Goal: Task Accomplishment & Management: Manage account settings

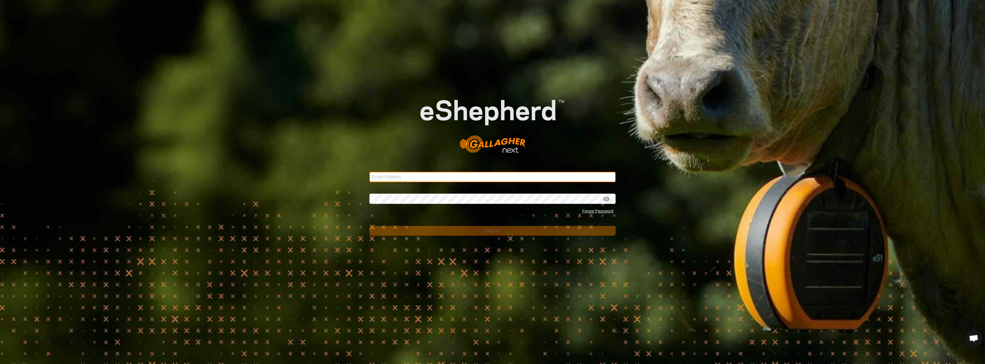
type input "[EMAIL_ADDRESS][DOMAIN_NAME]"
click at [215, 79] on div "Email Address [EMAIL_ADDRESS][DOMAIN_NAME] Password Forgot Password Log In" at bounding box center [492, 182] width 985 height 364
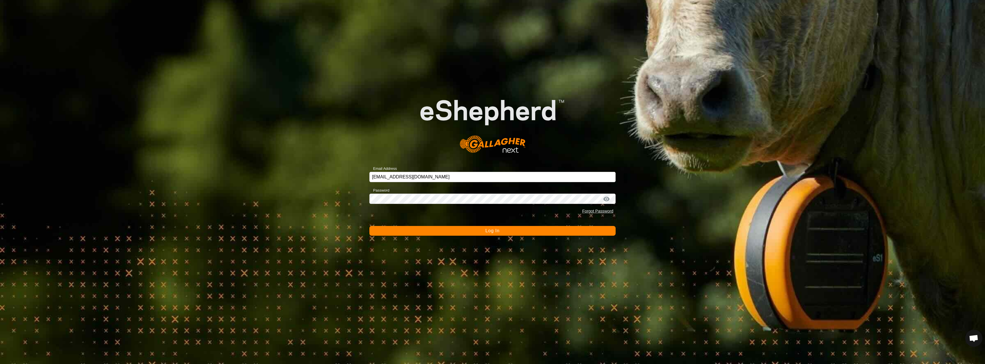
click at [215, 79] on button "Log In" at bounding box center [492, 231] width 246 height 10
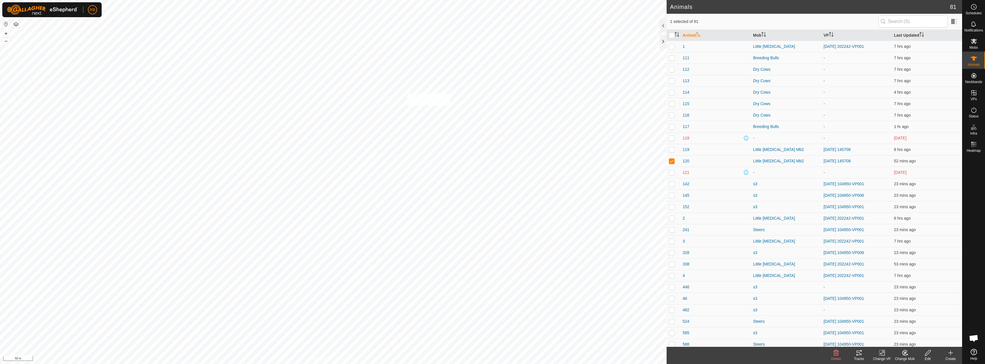
checkbox input "true"
click at [215, 79] on div "Tracks" at bounding box center [859, 358] width 23 height 5
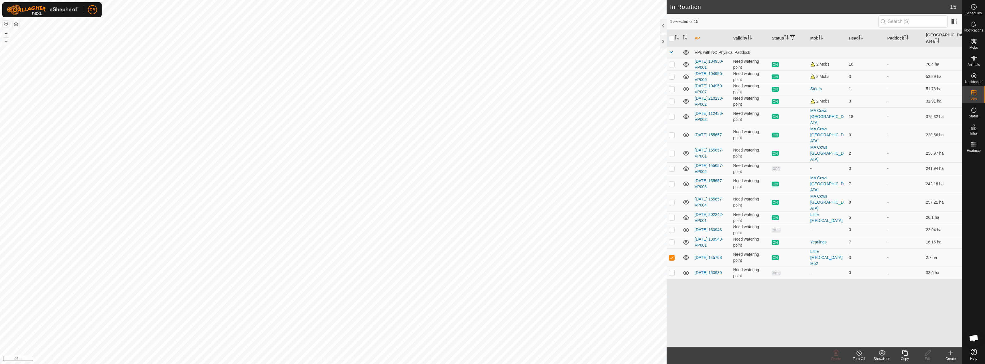
click at [215, 79] on icon at bounding box center [905, 352] width 7 height 7
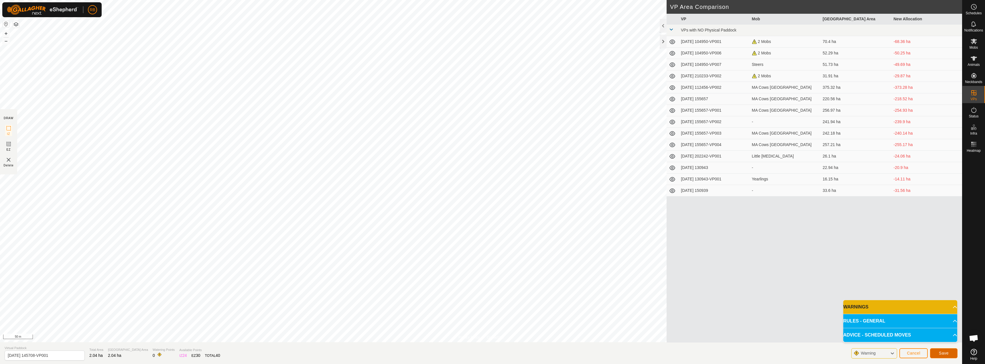
click at [215, 79] on button "Save" at bounding box center [943, 353] width 27 height 10
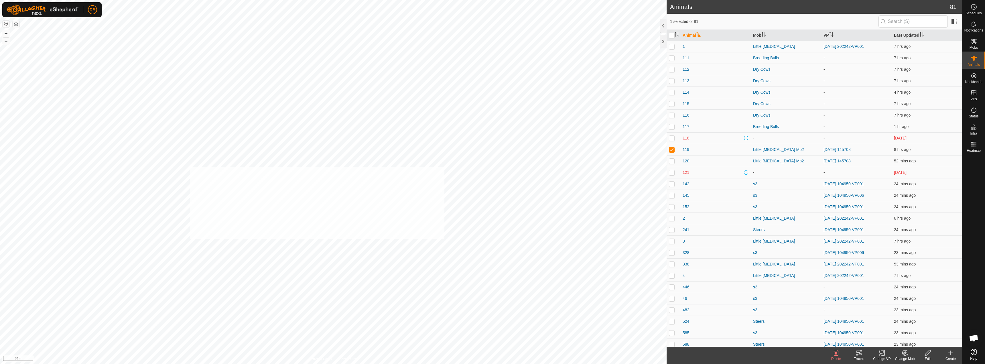
checkbox input "true"
click at [215, 79] on div "Change VP" at bounding box center [882, 358] width 23 height 5
click at [215, 79] on link "Choose VP..." at bounding box center [899, 328] width 57 height 11
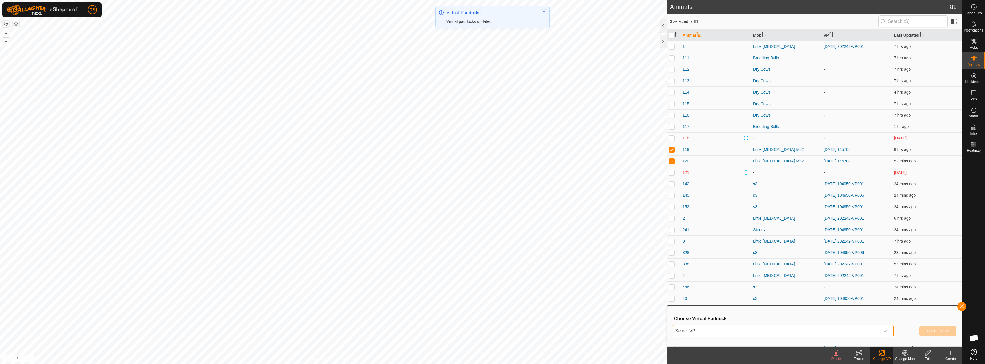
click at [215, 79] on span "Select VP" at bounding box center [776, 330] width 207 height 11
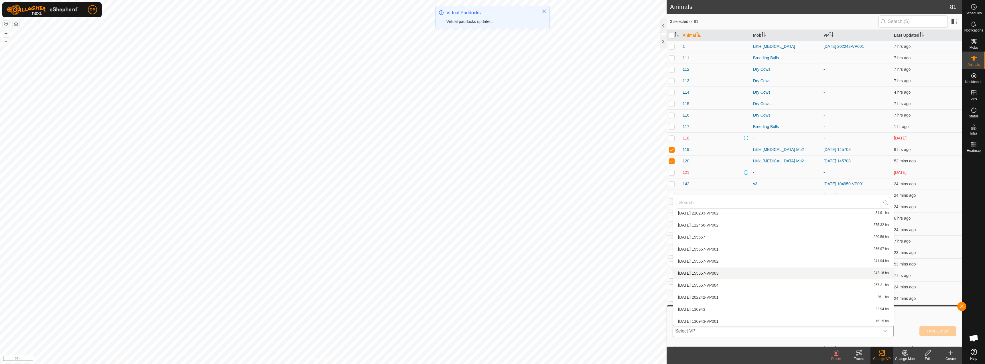
scroll to position [91, 0]
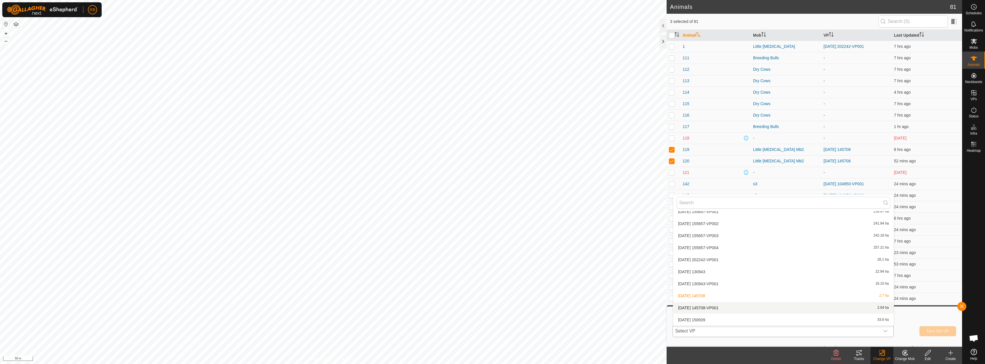
click at [215, 79] on li "[DATE] 145708-VP001 2.04 ha" at bounding box center [783, 307] width 221 height 11
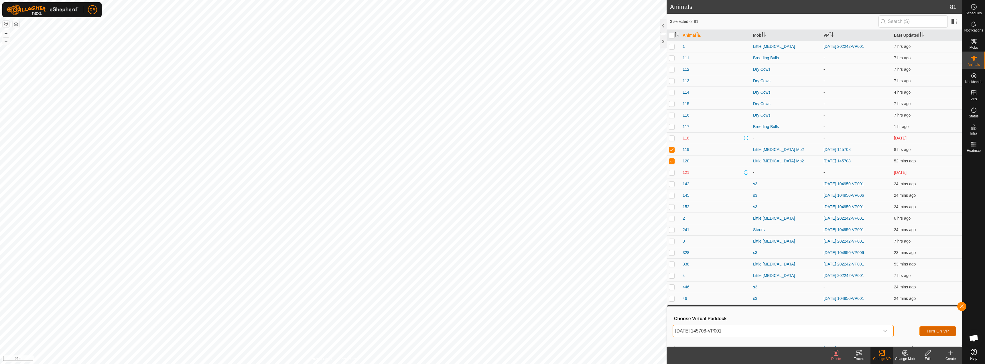
click at [215, 79] on span "Turn On VP" at bounding box center [938, 331] width 22 height 5
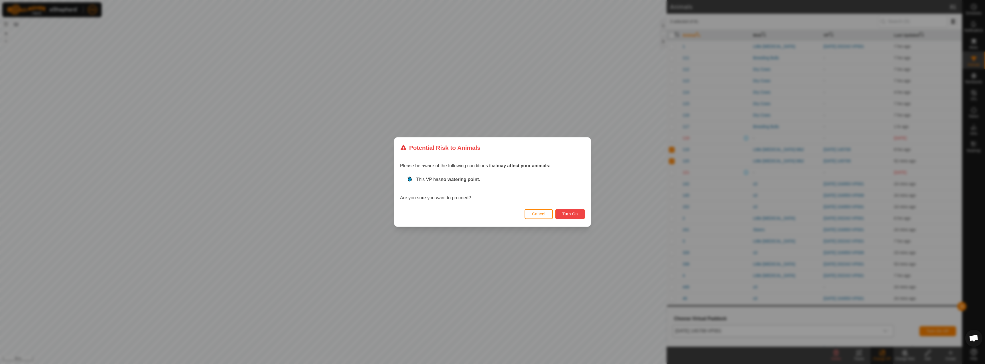
click at [215, 79] on span "Turn On" at bounding box center [570, 214] width 15 height 5
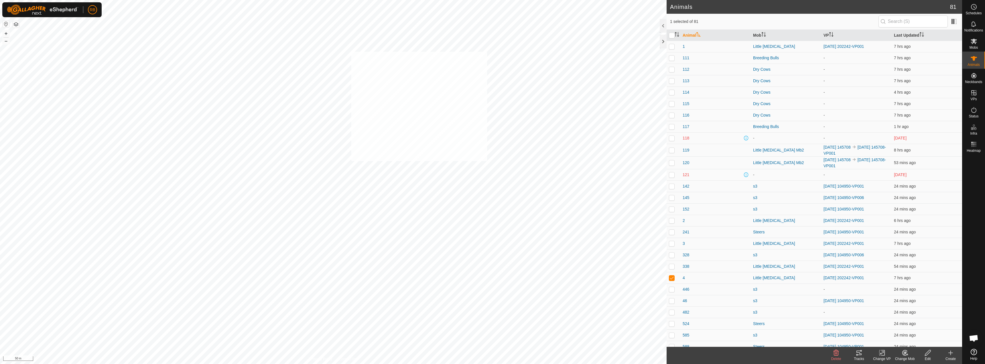
checkbox input "true"
click at [215, 79] on icon at bounding box center [859, 352] width 7 height 7
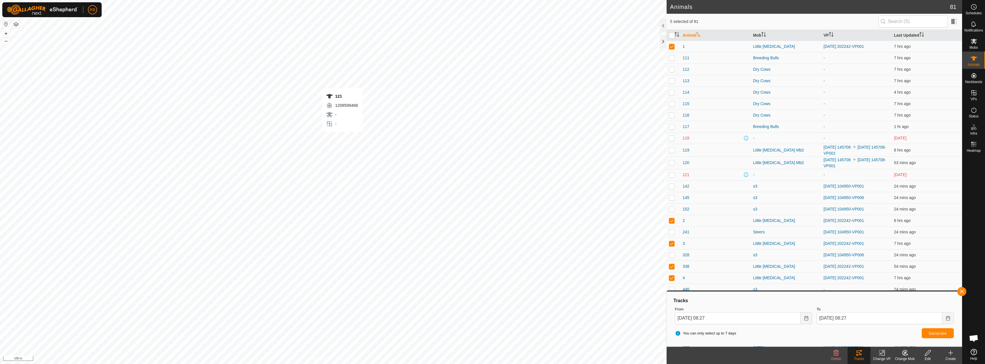
checkbox input "false"
checkbox input "true"
checkbox input "false"
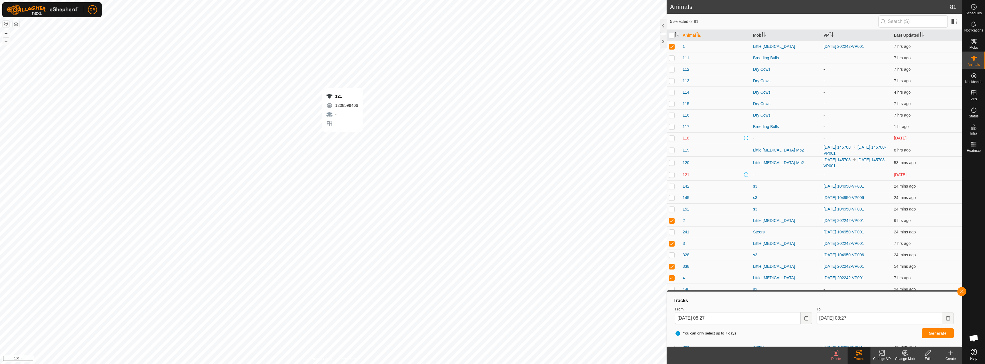
checkbox input "false"
checkbox input "true"
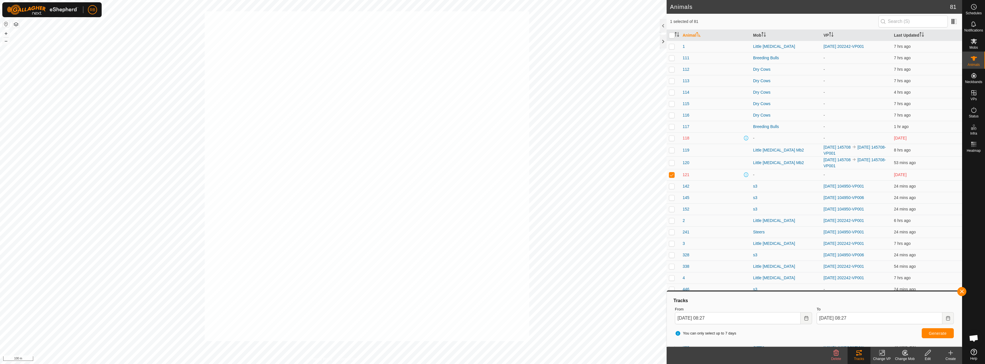
checkbox input "true"
click at [215, 79] on div "Change VP" at bounding box center [882, 358] width 23 height 5
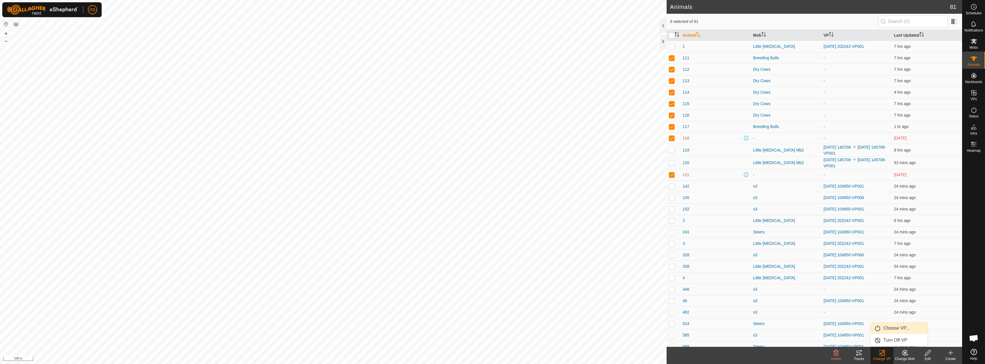
click at [215, 79] on link "Choose VP..." at bounding box center [899, 328] width 57 height 11
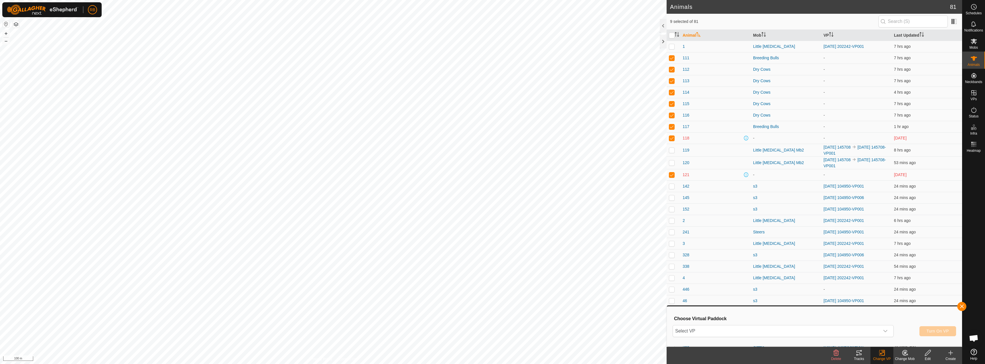
click at [215, 79] on div "Choose Virtual Paddock Select VP Turn On VP" at bounding box center [814, 326] width 288 height 33
click at [215, 79] on span "Select VP" at bounding box center [776, 330] width 207 height 11
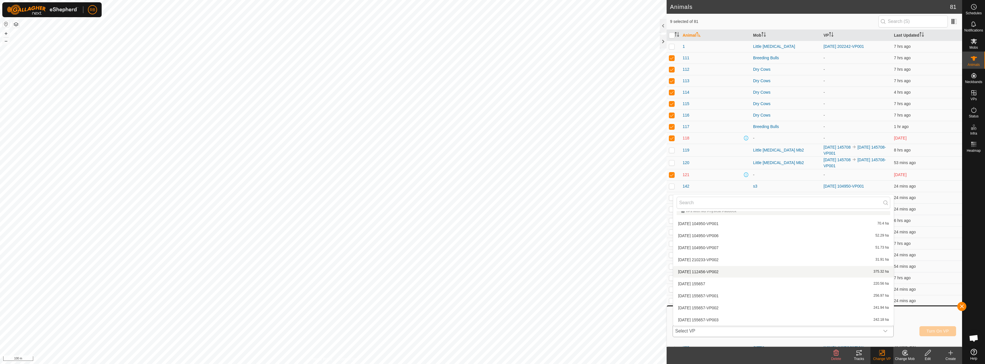
scroll to position [91, 0]
click at [215, 79] on li "[DATE] 150939 33.6 ha" at bounding box center [783, 319] width 221 height 11
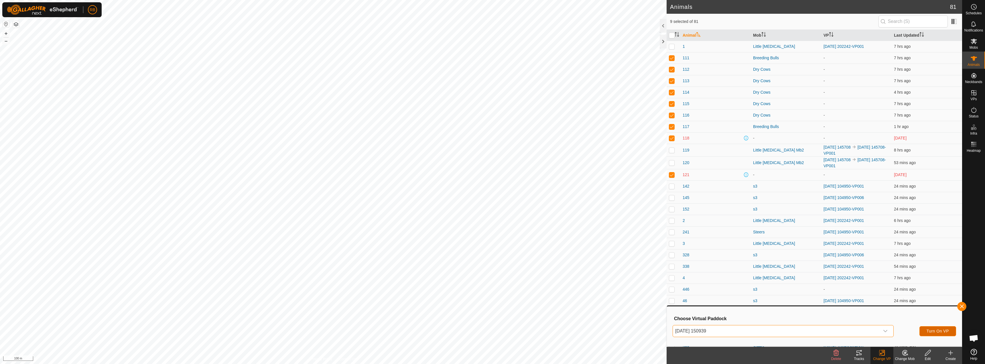
click at [215, 79] on button "Turn On VP" at bounding box center [938, 331] width 37 height 10
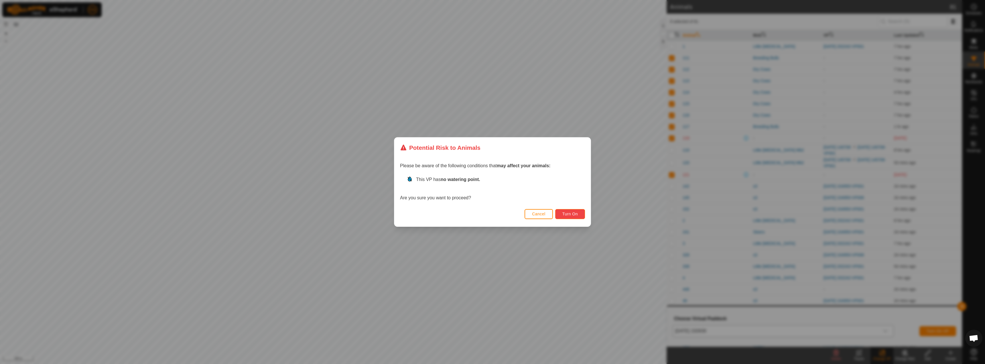
click at [215, 79] on button "Turn On" at bounding box center [570, 214] width 30 height 10
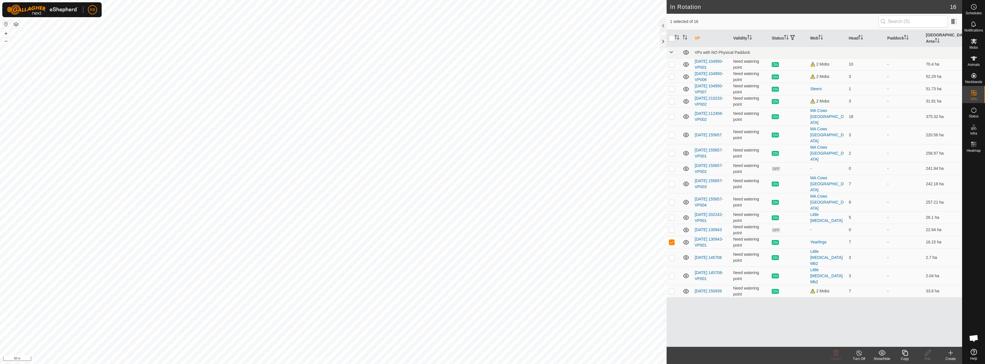
click at [215, 79] on copy-svg-icon at bounding box center [905, 352] width 23 height 7
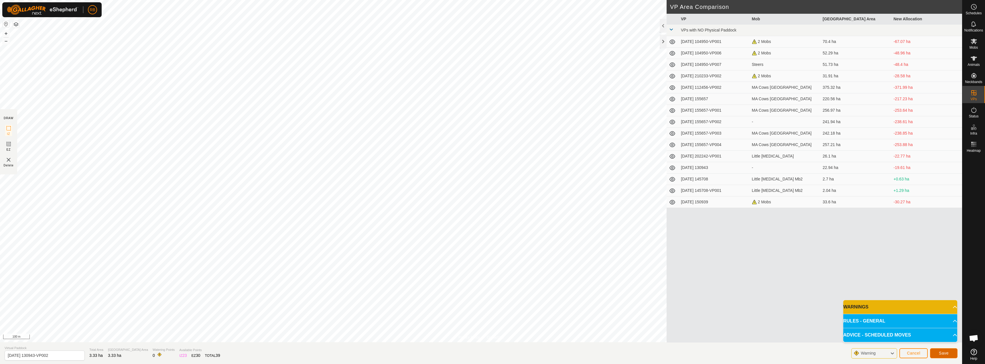
click at [215, 79] on button "Save" at bounding box center [943, 353] width 27 height 10
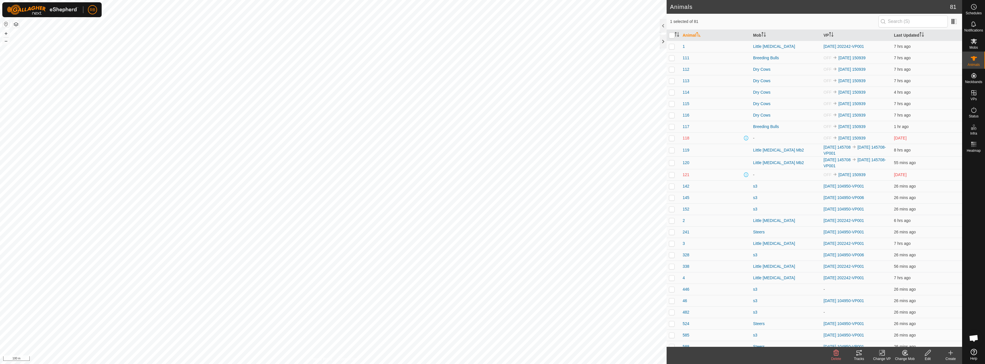
checkbox input "true"
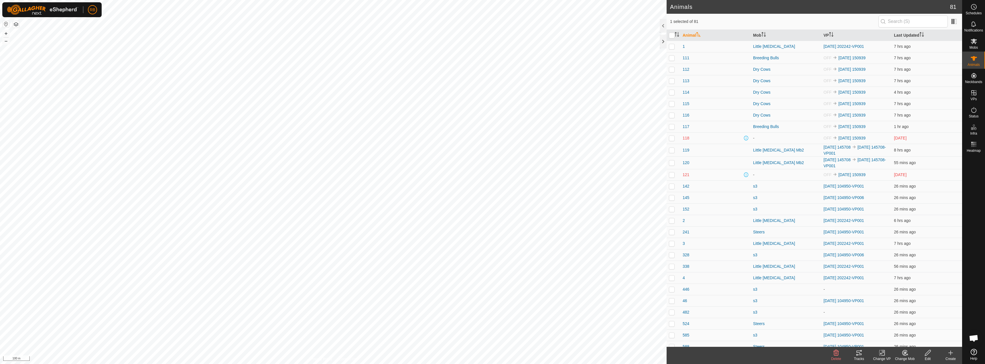
checkbox input "true"
click at [215, 79] on icon at bounding box center [882, 352] width 7 height 7
click at [215, 79] on link "Choose VP..." at bounding box center [899, 328] width 57 height 11
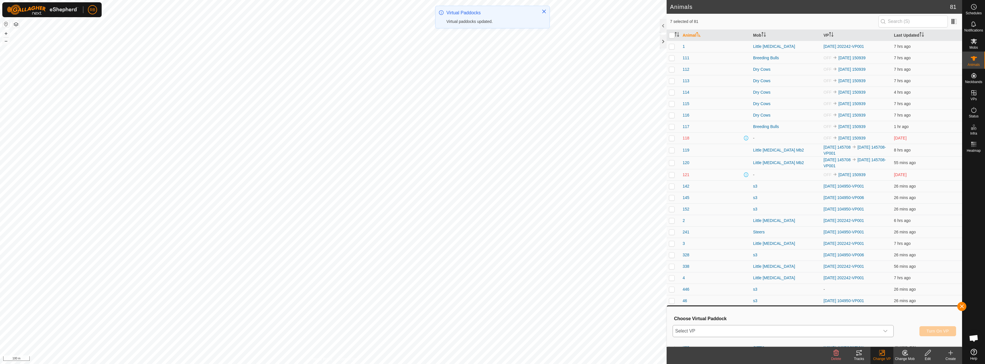
click at [215, 79] on span "Select VP" at bounding box center [776, 330] width 207 height 11
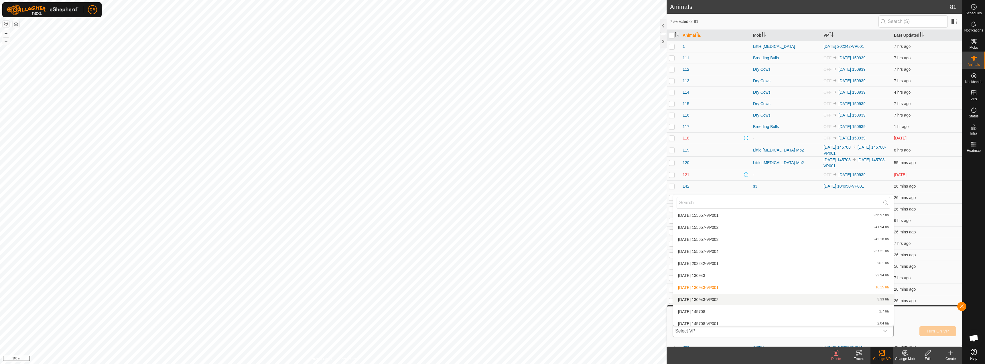
scroll to position [103, 0]
click at [215, 79] on li "[DATE] 130943-VP002 3.33 ha" at bounding box center [783, 283] width 221 height 11
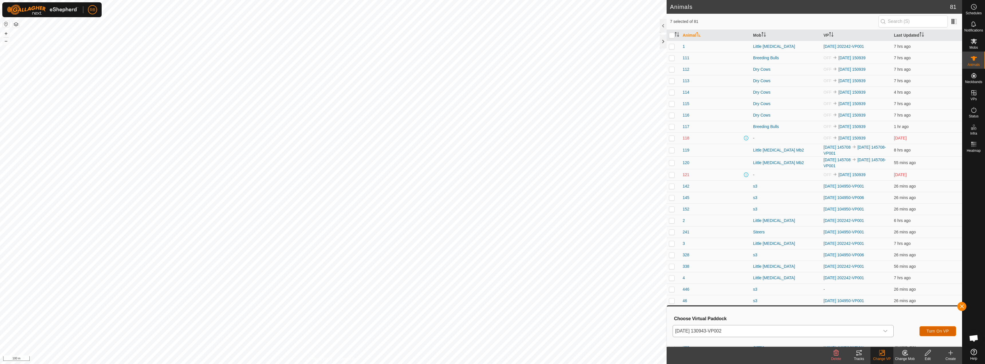
click at [215, 79] on span "Turn On VP" at bounding box center [938, 331] width 22 height 5
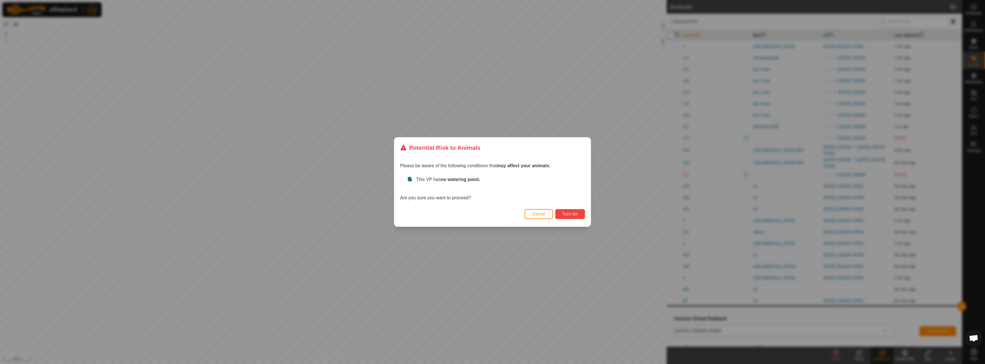
click at [215, 79] on span "Turn On" at bounding box center [570, 214] width 15 height 5
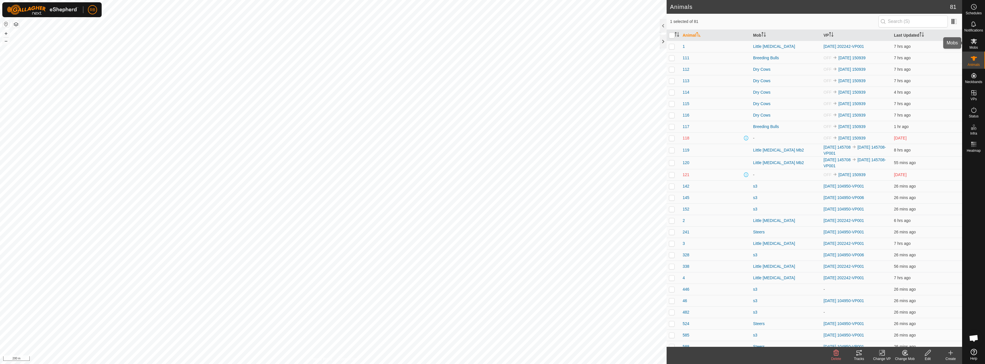
click at [215, 30] on span "Notifications" at bounding box center [974, 30] width 19 height 3
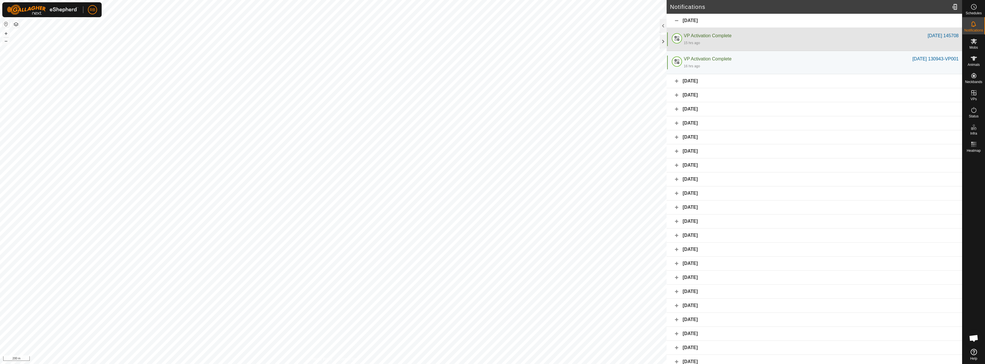
click at [215, 42] on div at bounding box center [677, 39] width 14 height 14
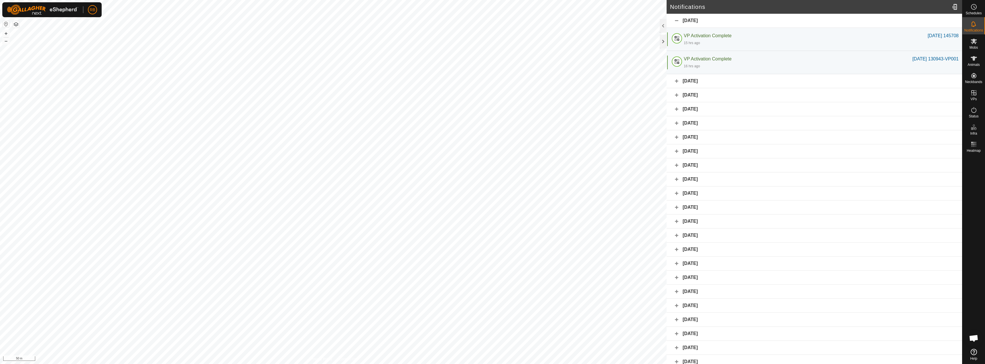
click at [215, 79] on div "[DATE]" at bounding box center [815, 81] width 296 height 14
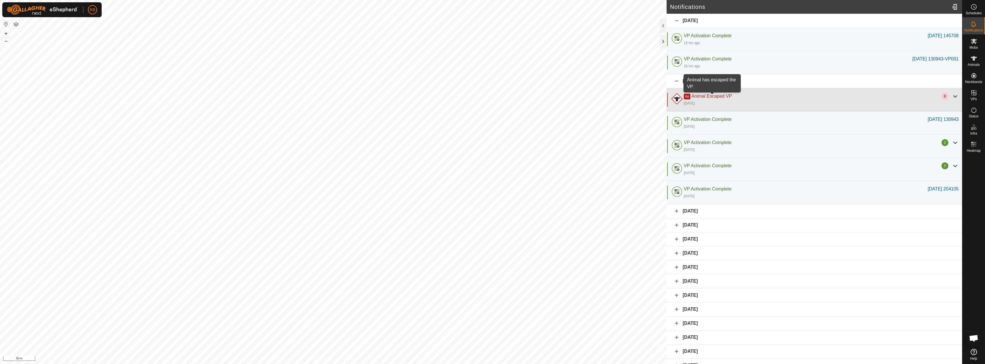
click at [215, 79] on span "Animal Escaped VP" at bounding box center [712, 96] width 40 height 5
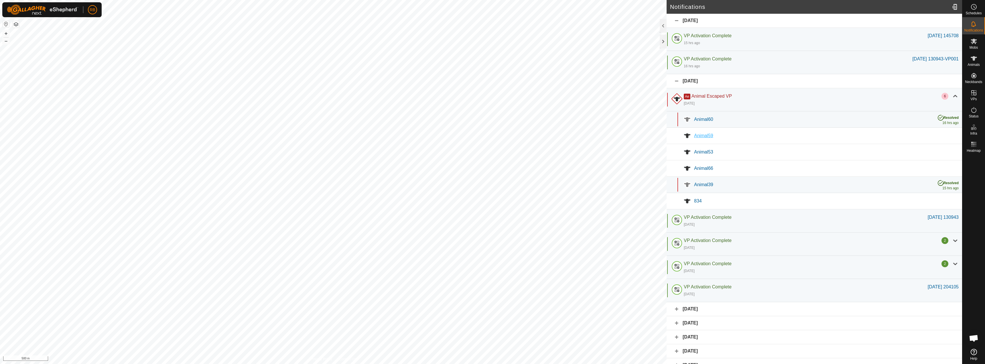
click at [215, 79] on span "Animal59" at bounding box center [703, 135] width 19 height 5
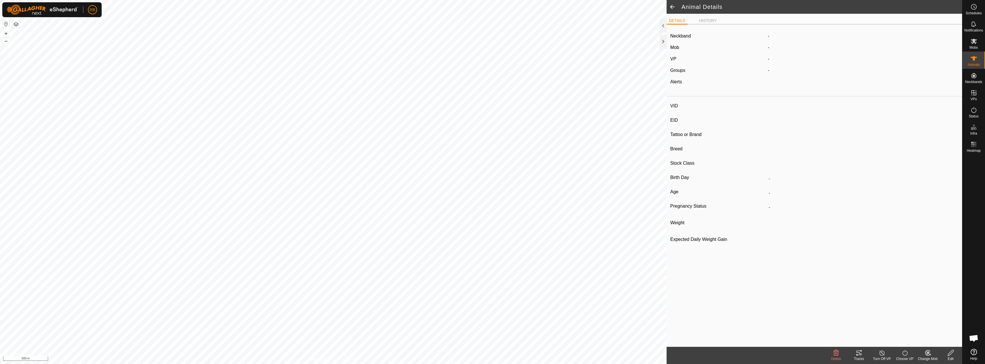
type input "-"
type input "bwf"
type input "-"
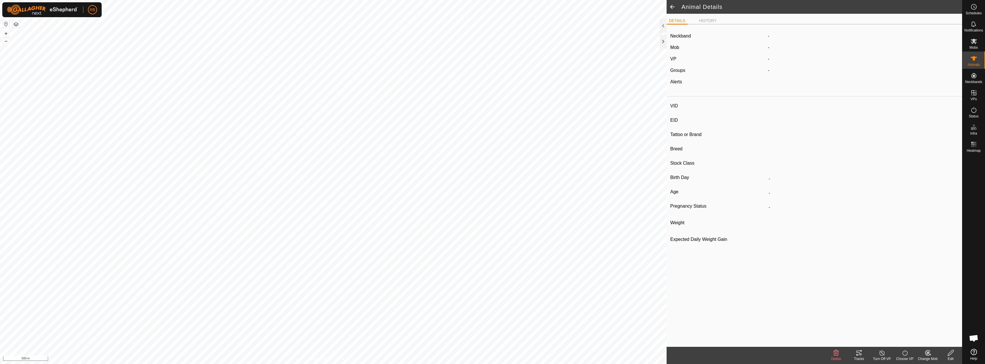
type input "-"
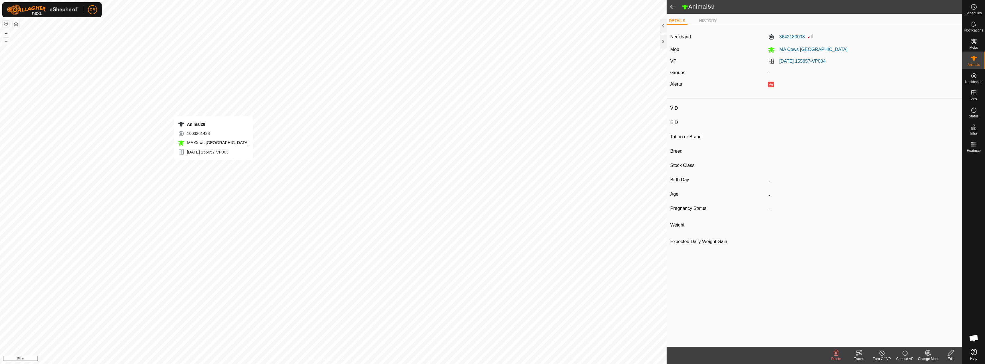
type input "rwf"
type input "-"
click at [215, 60] on link "[DATE] 155657-VP003" at bounding box center [803, 61] width 46 height 5
